Goal: Task Accomplishment & Management: Use online tool/utility

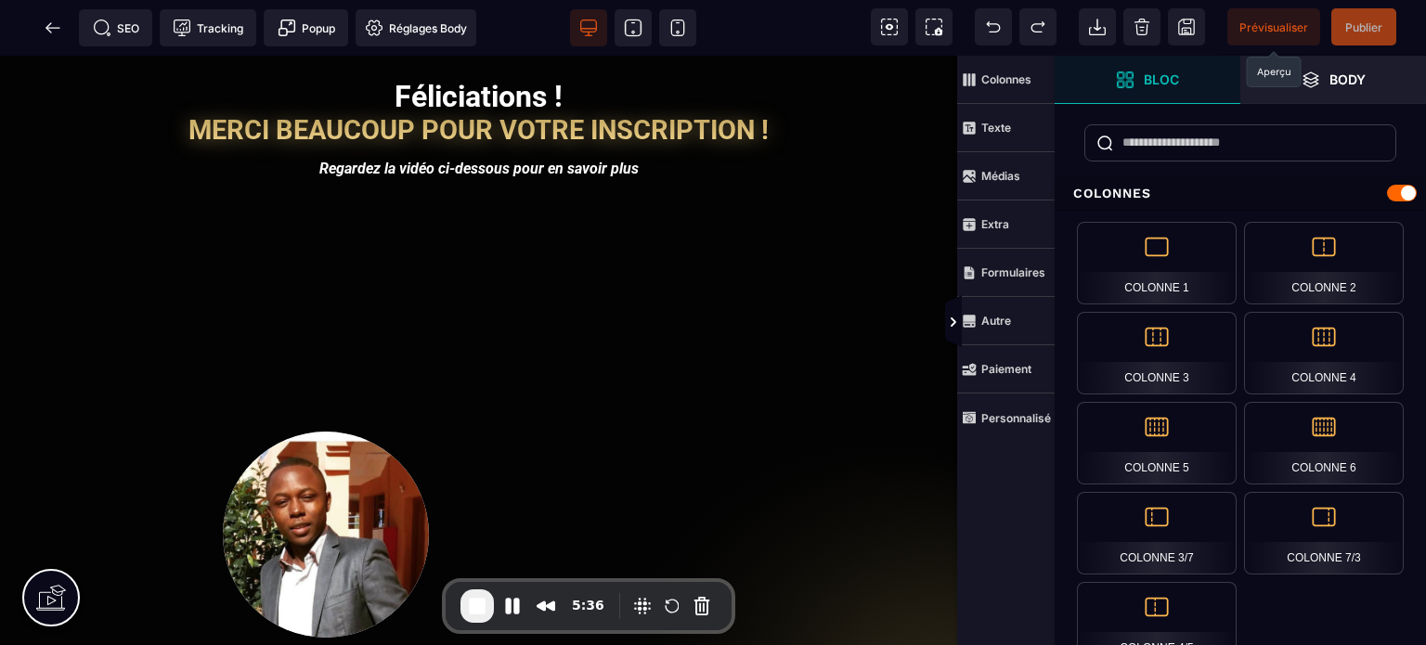
click at [1260, 25] on span "Prévisualiser" at bounding box center [1273, 27] width 69 height 14
click at [50, 28] on icon at bounding box center [52, 27] width 14 height 1
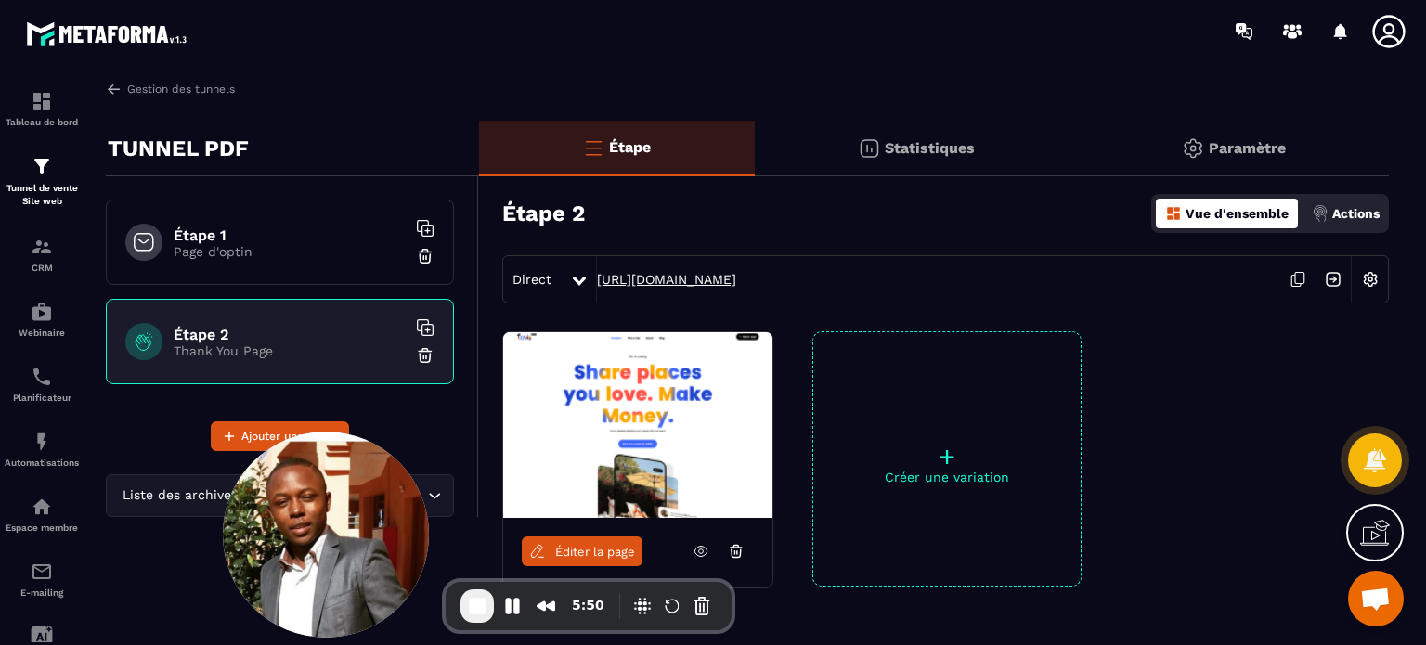
click at [705, 278] on link "[URL][DOMAIN_NAME]" at bounding box center [666, 279] width 139 height 15
click at [59, 176] on div "Tunnel de vente Site web" at bounding box center [42, 181] width 74 height 53
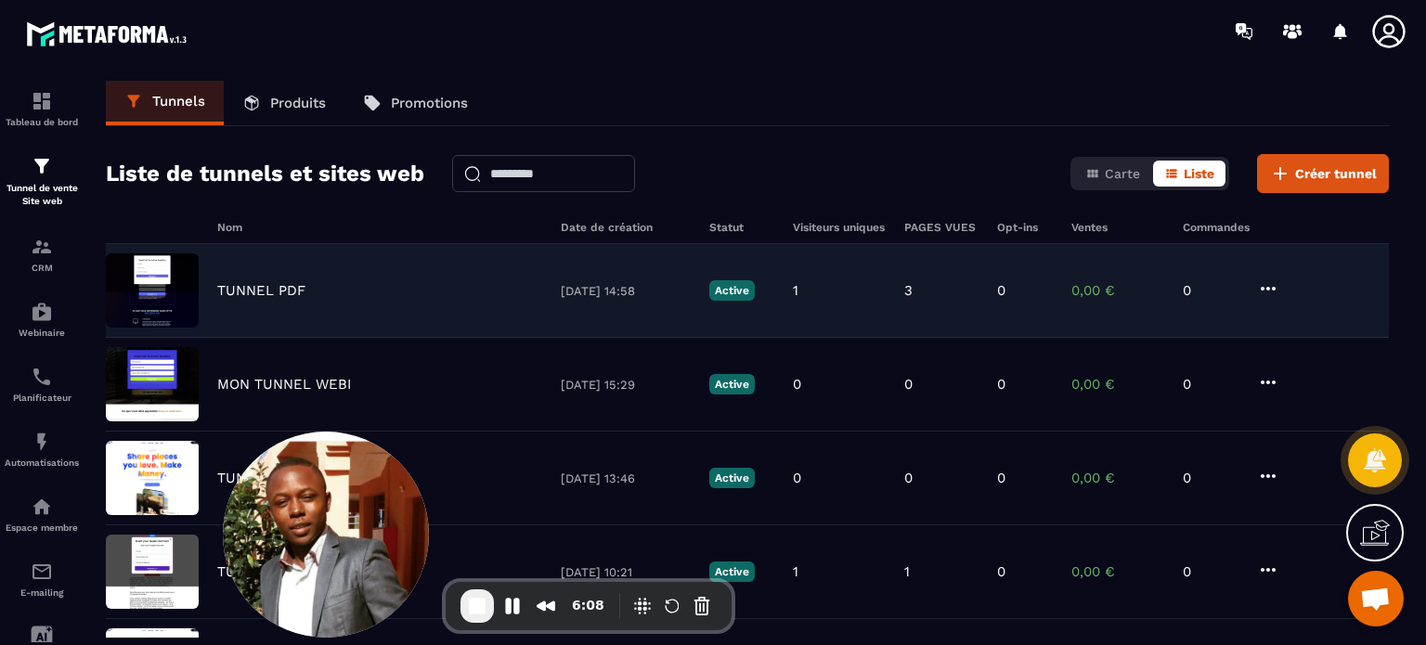
click at [271, 293] on p "TUNNEL PDF" at bounding box center [261, 290] width 88 height 17
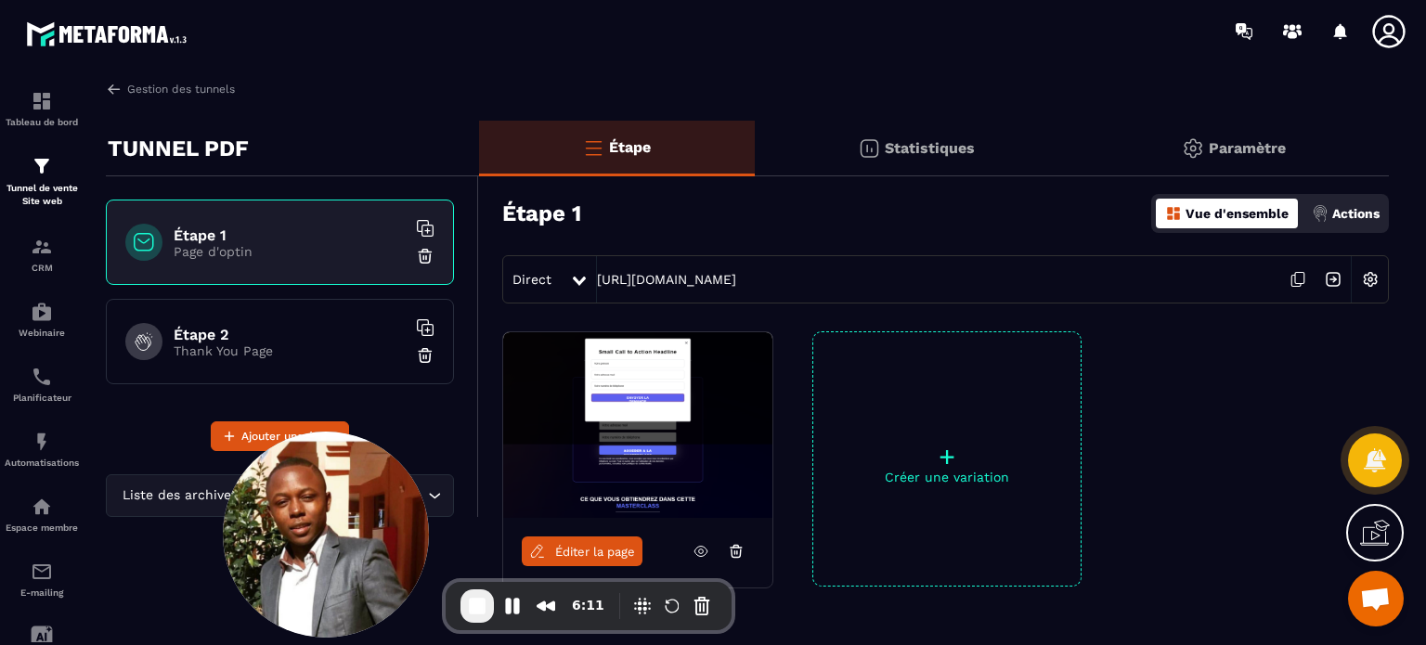
click at [278, 320] on div "Étape 2 Thank You Page" at bounding box center [280, 341] width 348 height 85
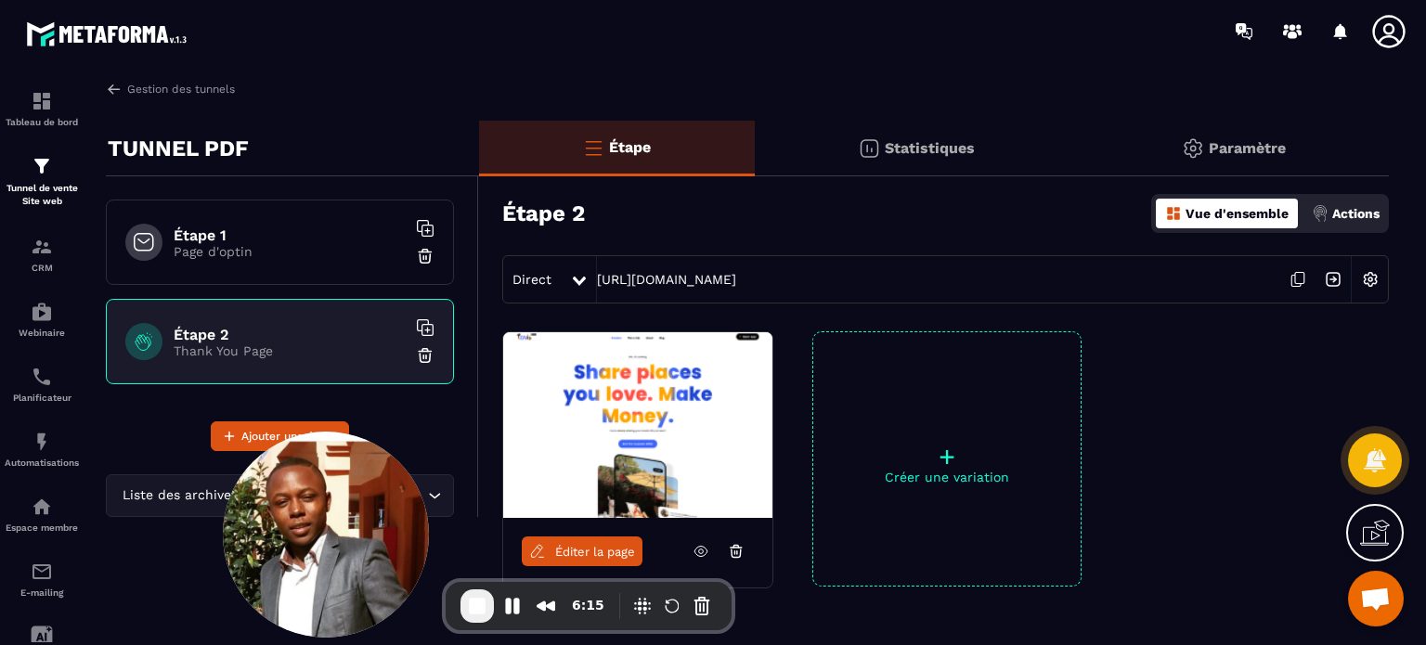
click at [633, 549] on span "Éditer la page" at bounding box center [595, 552] width 80 height 14
